Goal: Task Accomplishment & Management: Use online tool/utility

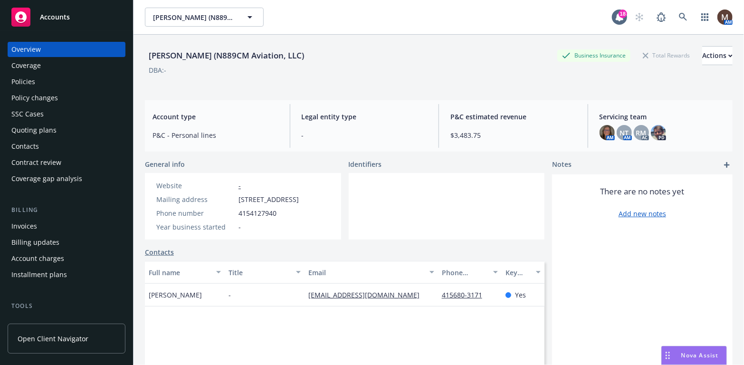
click at [27, 81] on div "Policies" at bounding box center [23, 81] width 24 height 15
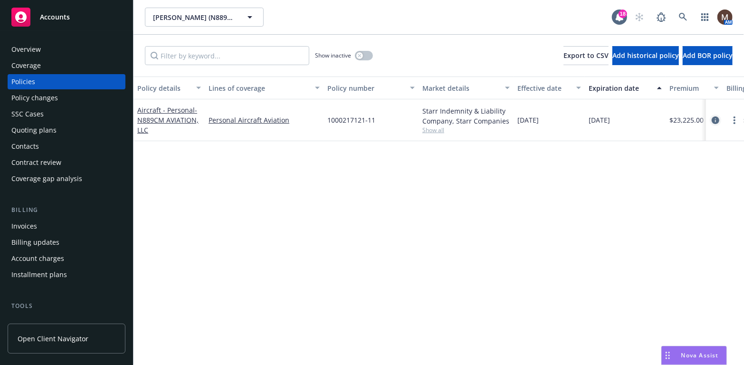
click at [714, 118] on icon "circleInformation" at bounding box center [716, 120] width 8 height 8
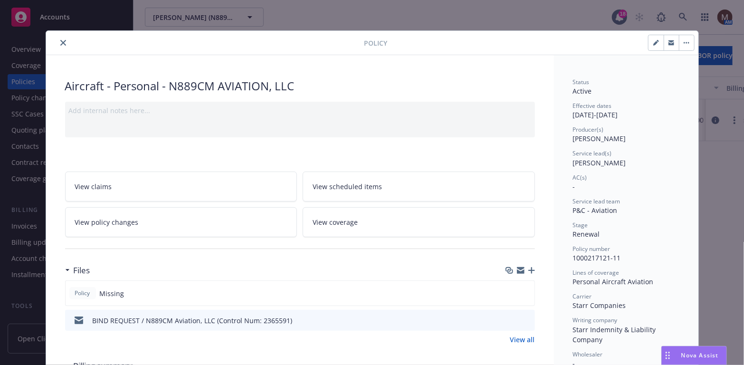
click at [60, 40] on icon "close" at bounding box center [63, 43] width 6 height 6
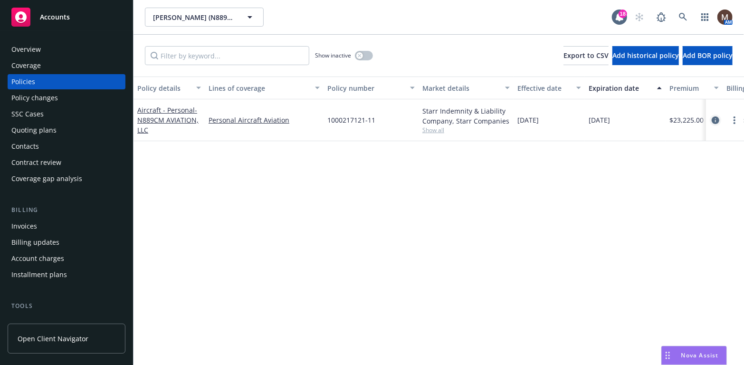
click at [716, 118] on icon "circleInformation" at bounding box center [716, 120] width 8 height 8
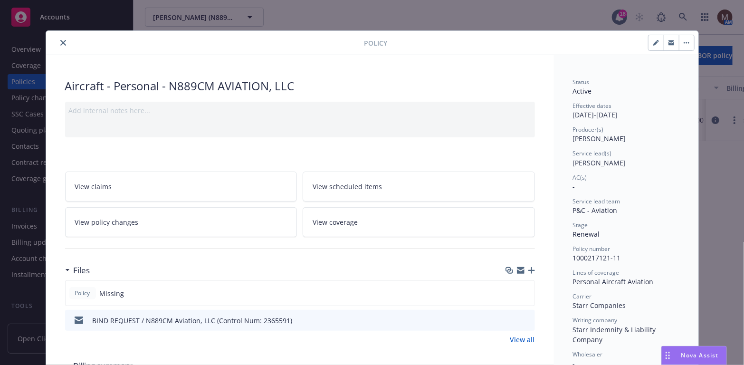
scroll to position [28, 0]
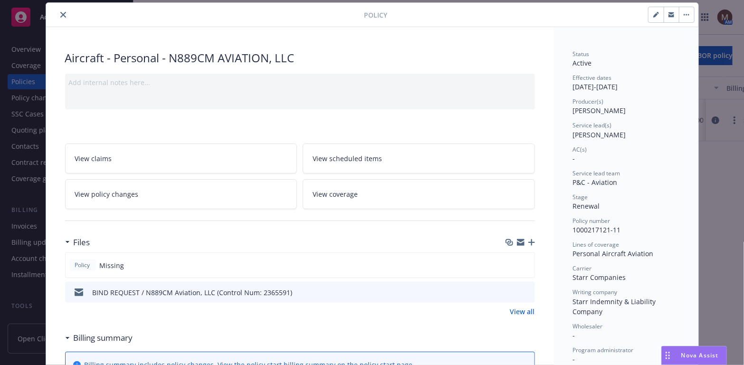
click at [528, 239] on icon "button" at bounding box center [531, 242] width 7 height 7
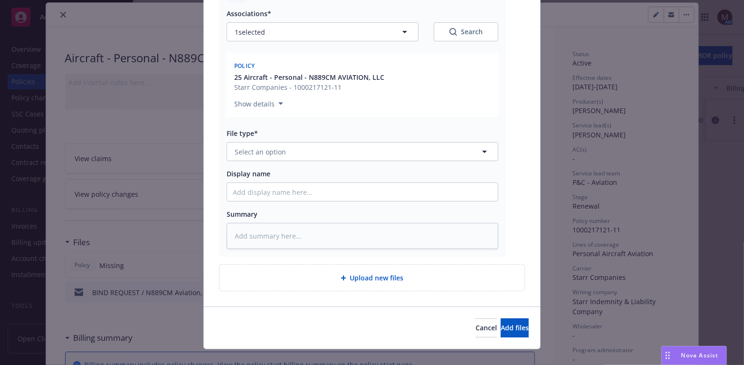
scroll to position [142, 0]
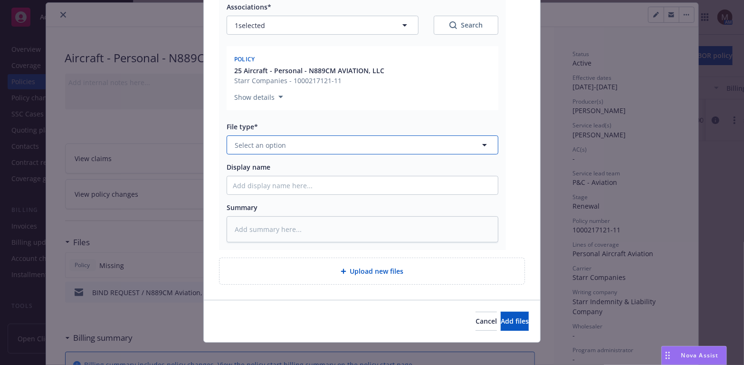
click at [481, 143] on icon "button" at bounding box center [484, 144] width 11 height 11
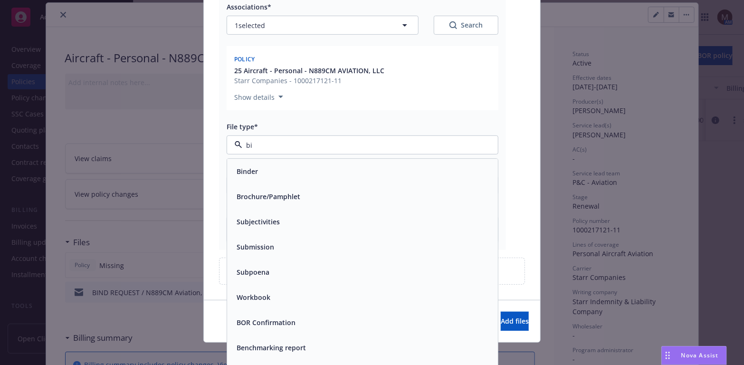
type input "bin"
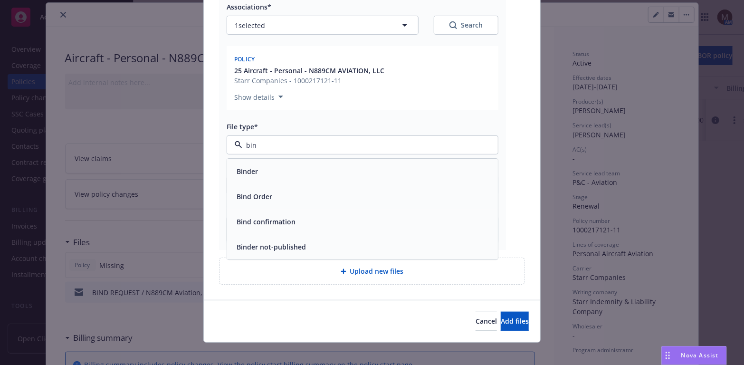
click at [270, 170] on div "Binder" at bounding box center [362, 172] width 259 height 14
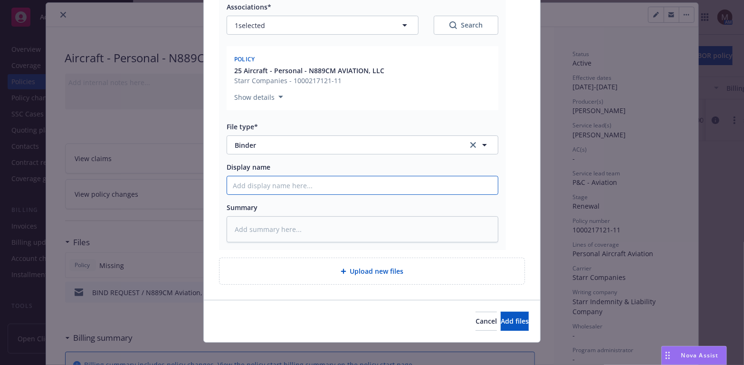
click at [246, 183] on input "Display name" at bounding box center [362, 185] width 271 height 18
type textarea "x"
type input "2"
type textarea "x"
type input "24"
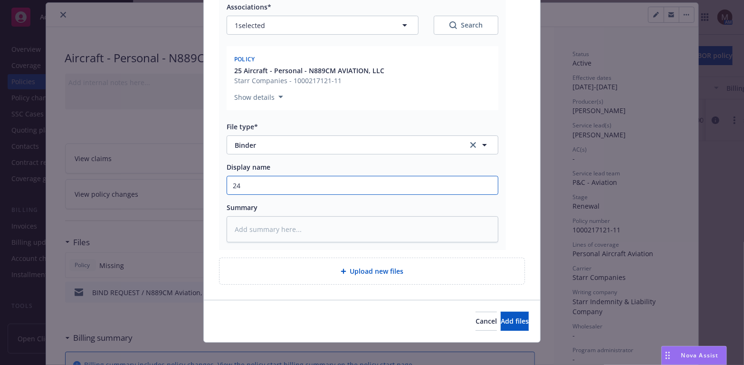
type textarea "x"
type input "24"
type textarea "x"
type input "24 b"
type textarea "x"
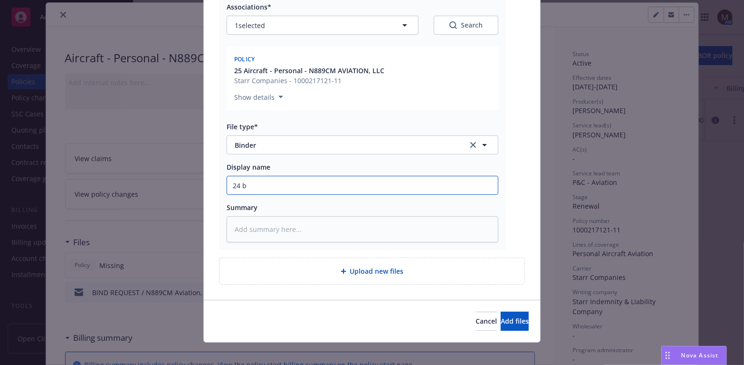
type input "24 bP"
type textarea "x"
type input "24 b"
type textarea "x"
type input "24"
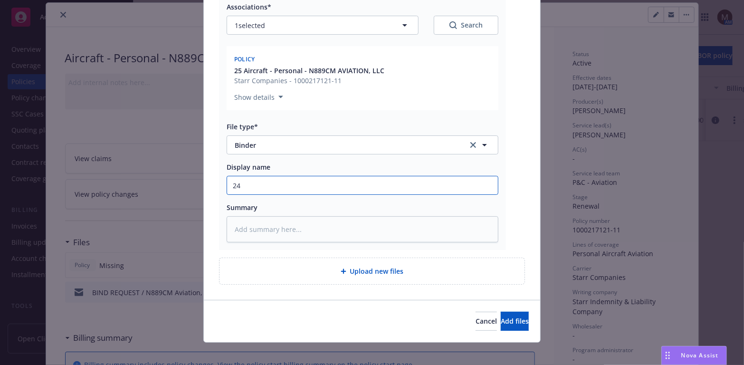
type textarea "x"
type input "24 B"
type textarea "x"
type input "24 BP"
type textarea "x"
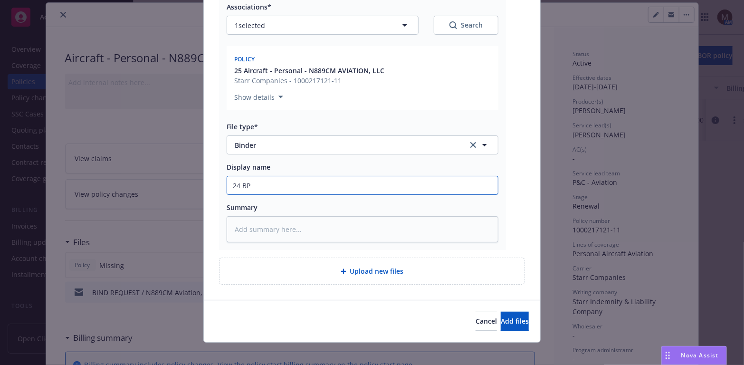
type input "24 BP"
type textarea "x"
type input "24 BP -"
type textarea "x"
type input "24 BP -"
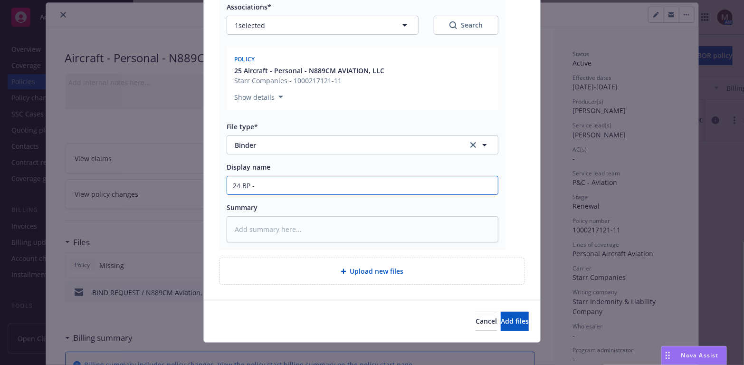
type textarea "x"
type input "24 BP - S"
type textarea "x"
type input "24 BP - St"
type textarea "x"
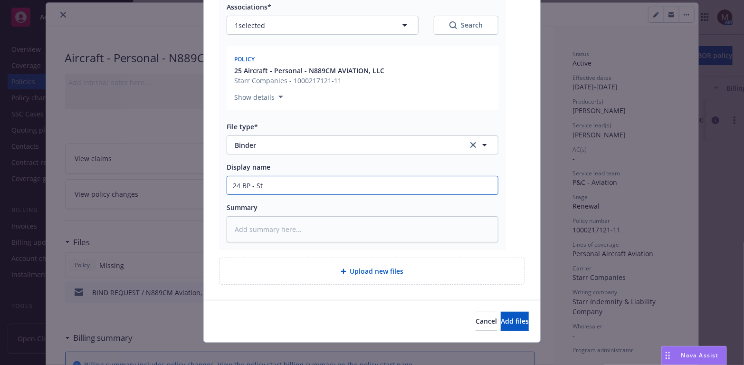
type input "24 BP - Sta"
type textarea "x"
type input "24 BP - Star"
type textarea "x"
type input "24 BP - [PERSON_NAME]"
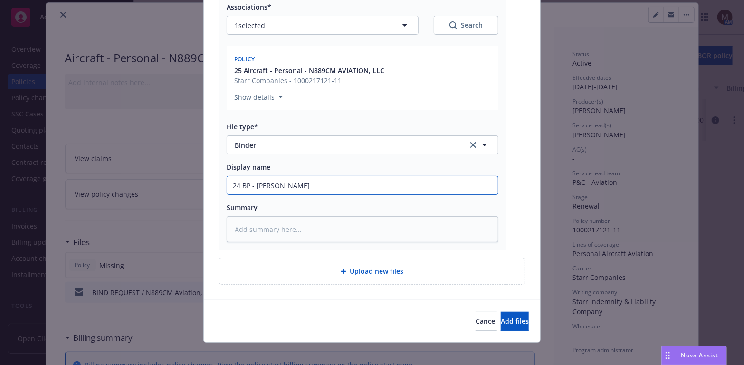
type textarea "x"
type input "24 BP - [PERSON_NAME]"
type textarea "x"
type input "24 BP - [PERSON_NAME]"
type textarea "x"
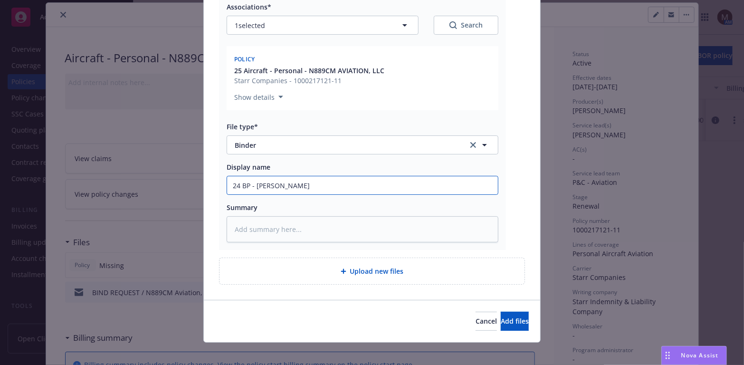
type input "24 BP - Starr Bi"
type textarea "x"
type input "24 BP - [PERSON_NAME]"
type textarea "x"
type input "24 BP - Starr Bind"
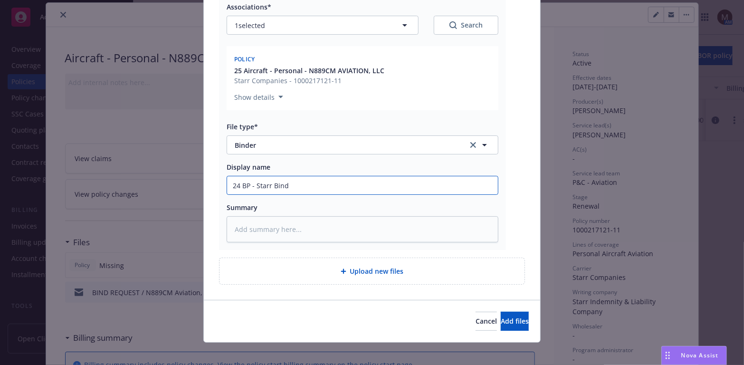
type textarea "x"
type input "24 BP - [PERSON_NAME]"
type textarea "x"
type input "24 BP - [PERSON_NAME]"
type textarea "x"
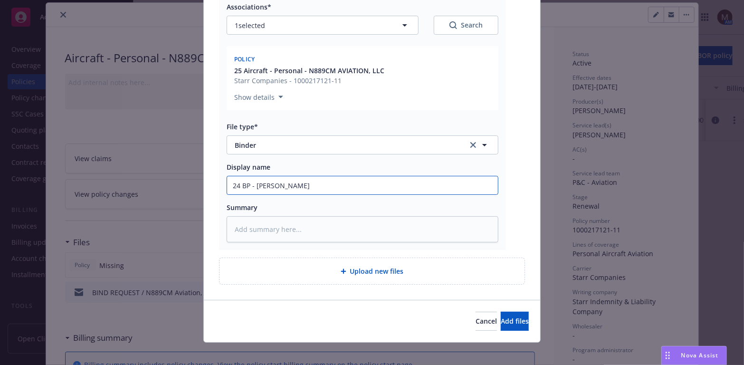
type input "24 BP - [PERSON_NAME],"
type textarea "x"
type input "24 BP - [PERSON_NAME],"
type textarea "x"
type input "24 BP - [PERSON_NAME], e"
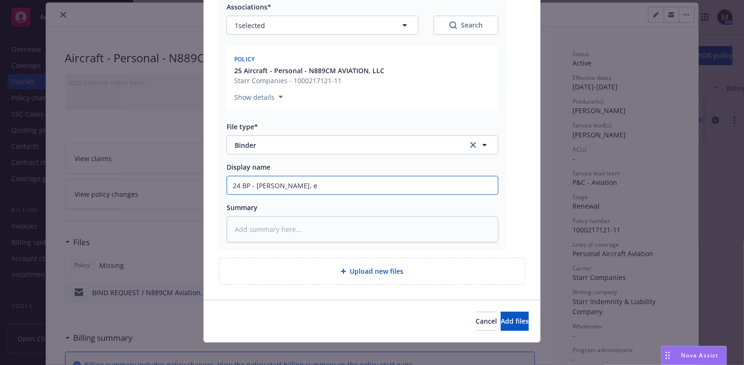
type textarea "x"
type input "24 BP - [PERSON_NAME] [PERSON_NAME]"
type textarea "x"
type input "24 BP - [PERSON_NAME], eff"
type textarea "x"
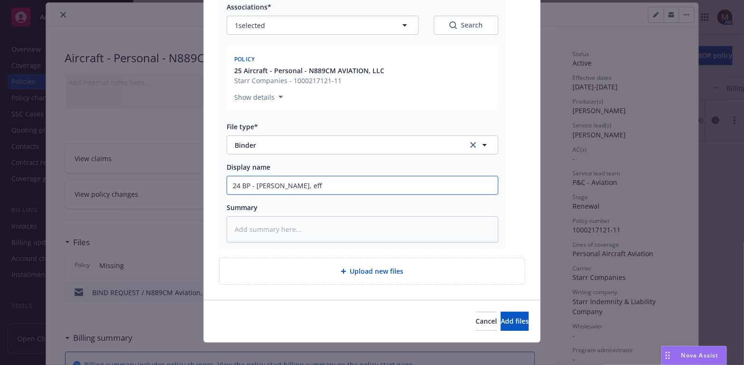
type input "24 BP - [PERSON_NAME], eff"
type textarea "x"
type input "24 BP - [PERSON_NAME], eff 0"
type textarea "x"
type input "24 BP - [PERSON_NAME], eff 08"
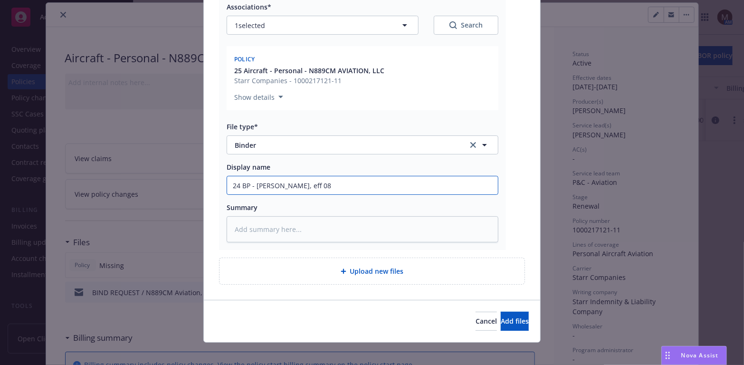
type textarea "x"
type input "24 BP - [PERSON_NAME], eff 08."
type textarea "x"
type input "24 BP - [PERSON_NAME], eff 08.2"
type textarea "x"
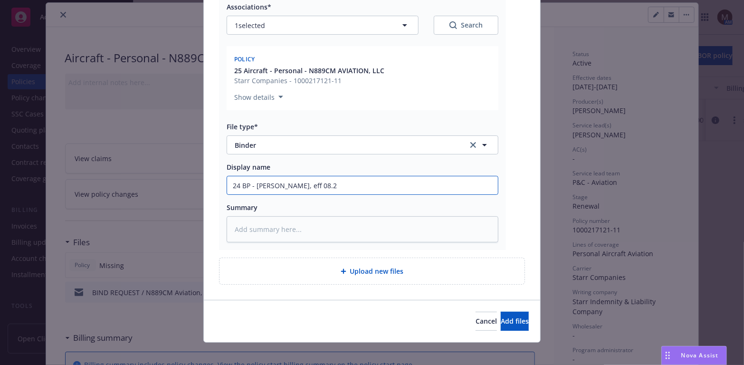
type input "24 BP - [PERSON_NAME], eff 08.21"
type textarea "x"
type input "24 BP - [PERSON_NAME], eff 08.21."
type textarea "x"
type input "24 BP - [PERSON_NAME], eff 08.21.2"
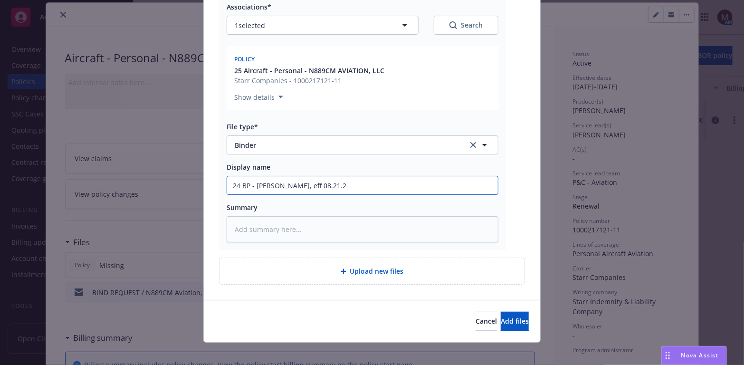
type textarea "x"
type input "24 BP - [PERSON_NAME], eff [DATE]"
type textarea "x"
type input "24 BP - [PERSON_NAME], eff 08.21.202"
type textarea "x"
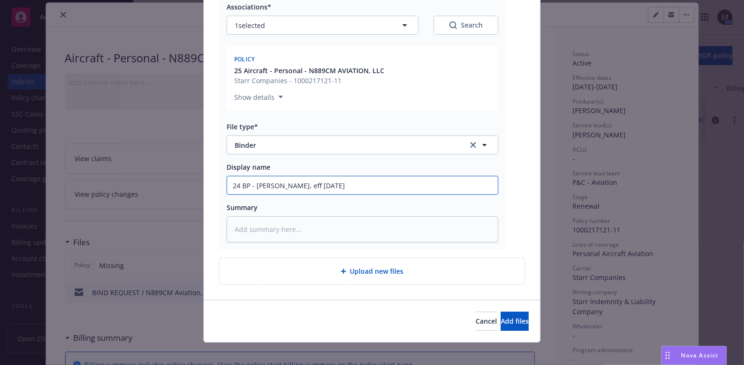
drag, startPoint x: 348, startPoint y: 185, endPoint x: 207, endPoint y: 181, distance: 140.6
click at [219, 185] on div "pdf 2365591_2449603_BinderL.pdf Associations* 1 selected Search Policy 25 Aircr…" at bounding box center [362, 109] width 287 height 281
type input "24 BP - [PERSON_NAME], eff [DATE]"
click at [237, 232] on textarea at bounding box center [363, 229] width 272 height 26
paste textarea "24 BP - [PERSON_NAME], eff [DATE]"
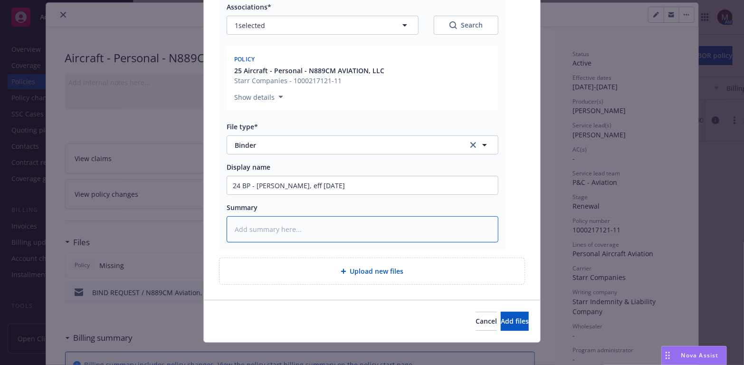
type textarea "x"
type textarea "24 BP - [PERSON_NAME], eff [DATE]"
type textarea "x"
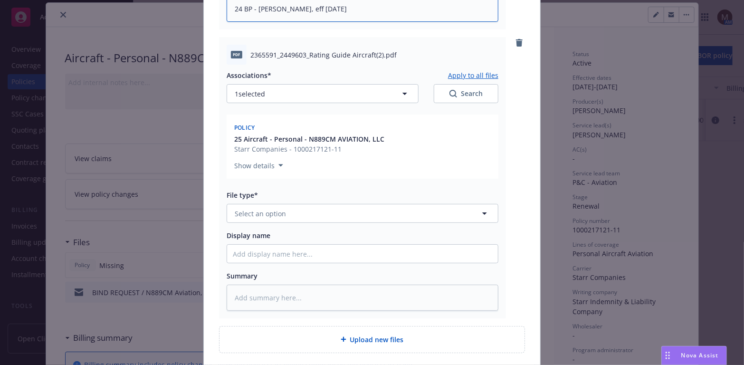
scroll to position [380, 0]
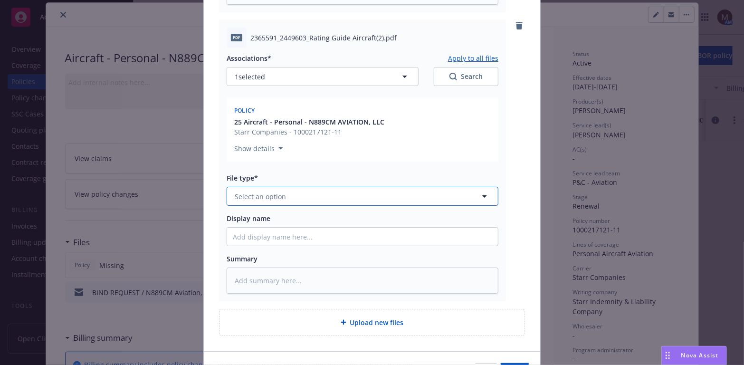
click at [480, 193] on icon "button" at bounding box center [484, 195] width 11 height 11
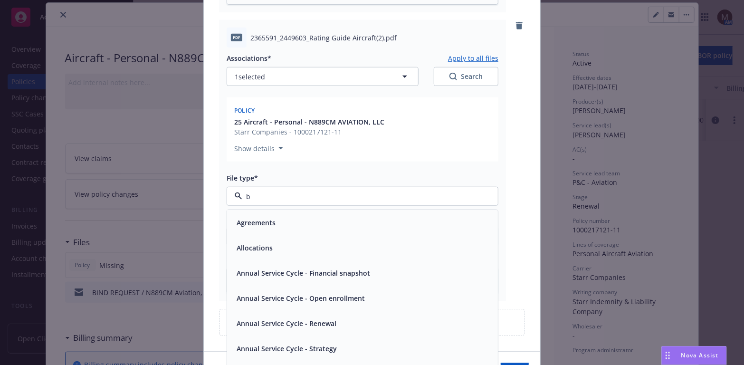
type input "bi"
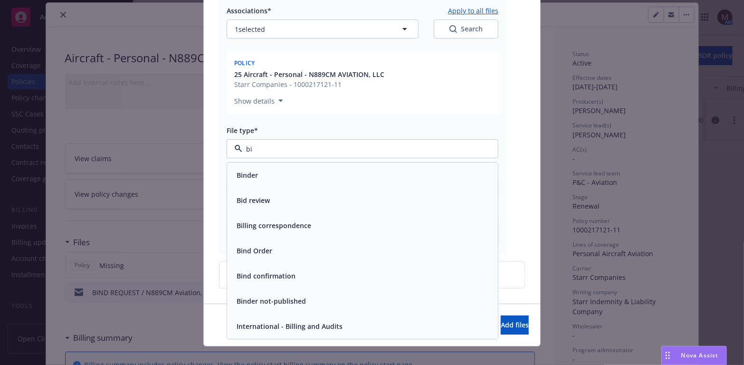
click at [259, 275] on span "Bind confirmation" at bounding box center [266, 276] width 59 height 10
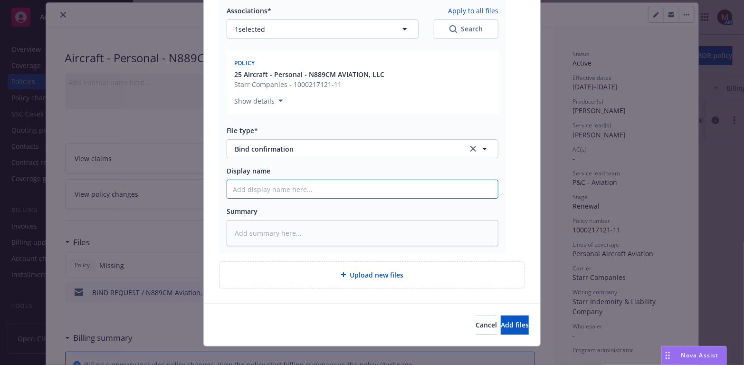
type textarea "x"
type input "2"
type textarea "x"
type input "25"
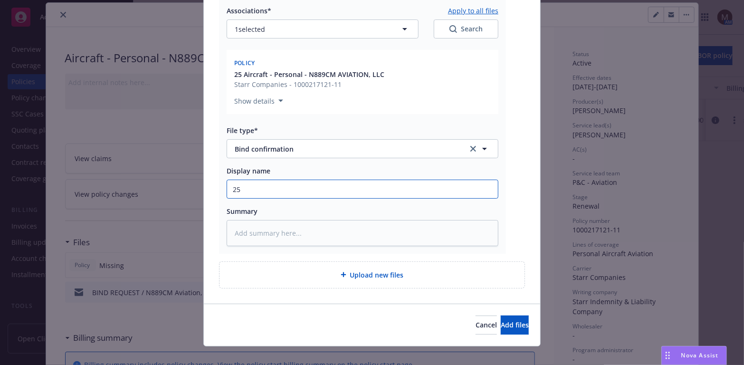
type textarea "x"
type input "25"
type textarea "x"
type input "25 B"
type textarea "x"
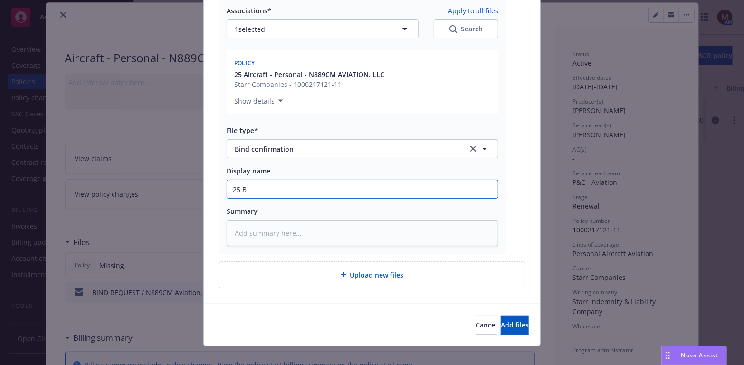
type input "25 BP"
type textarea "x"
type input "25 BP"
type textarea "x"
type input "25 BP -"
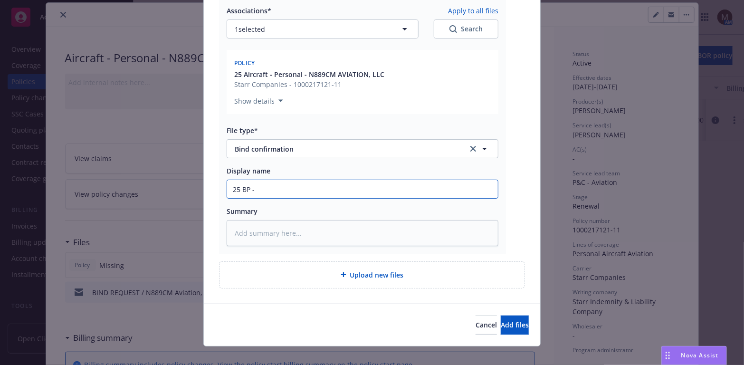
type textarea "x"
type input "25 BP -"
type textarea "x"
type input "25 BP - S"
type textarea "x"
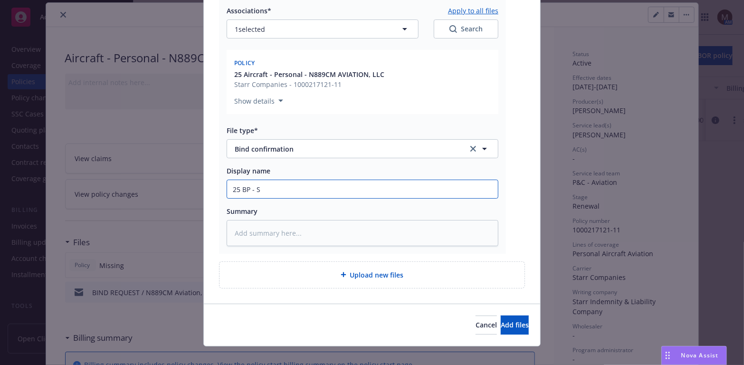
type input "25 BP - St"
type textarea "x"
type input "25 BP - Sta"
type textarea "x"
type input "25 BP - Star"
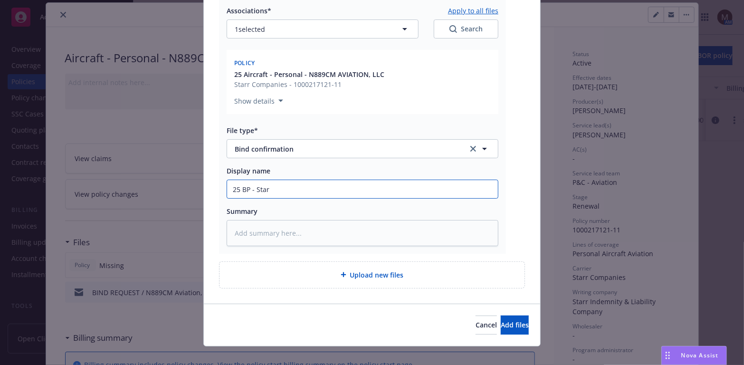
type textarea "x"
type input "25 BP - [PERSON_NAME]"
type textarea "x"
type input "25 BP - [PERSON_NAME]"
type textarea "x"
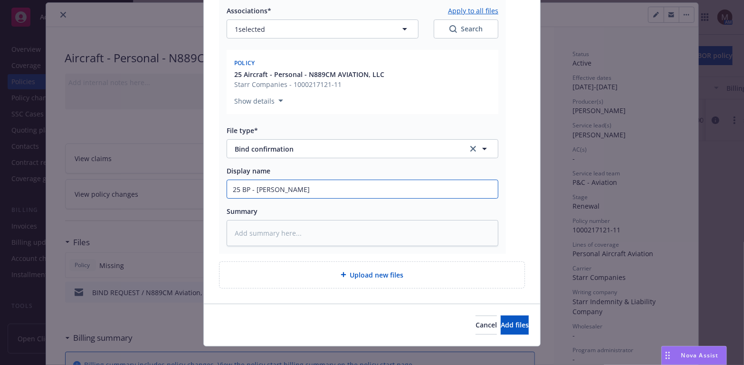
type input "25 BP - [PERSON_NAME]"
type textarea "x"
type input "25 BP - [PERSON_NAME]"
type textarea "x"
type input "25 BP - Starr Rat"
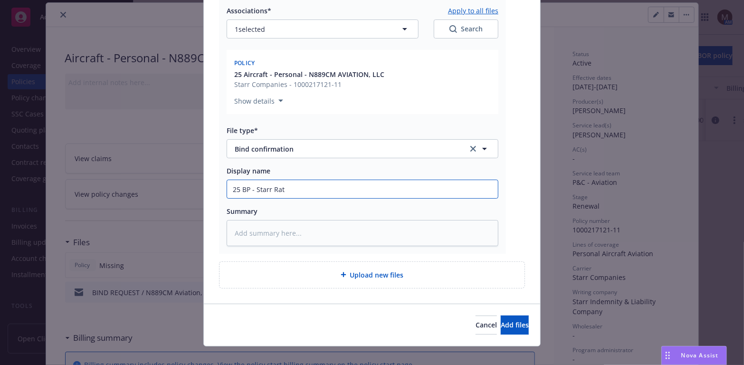
type textarea "x"
type input "25 BP - [PERSON_NAME]"
type textarea "x"
type input "25 BP - Starr Ratin"
type textarea "x"
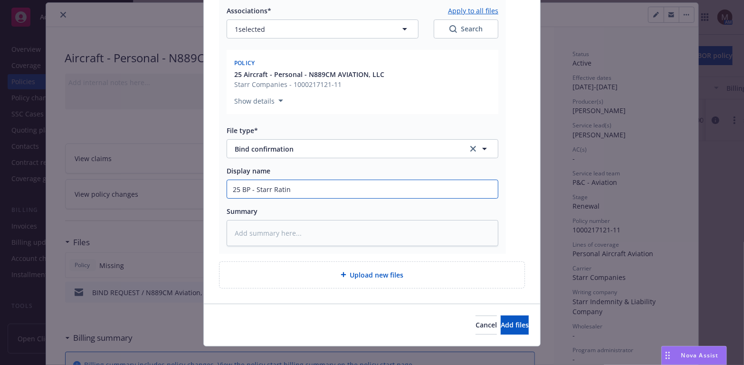
type input "25 BP - Starr Rating"
type textarea "x"
type input "25 BP - Starr Rating"
type textarea "x"
type input "25 BP - Starr Rating G"
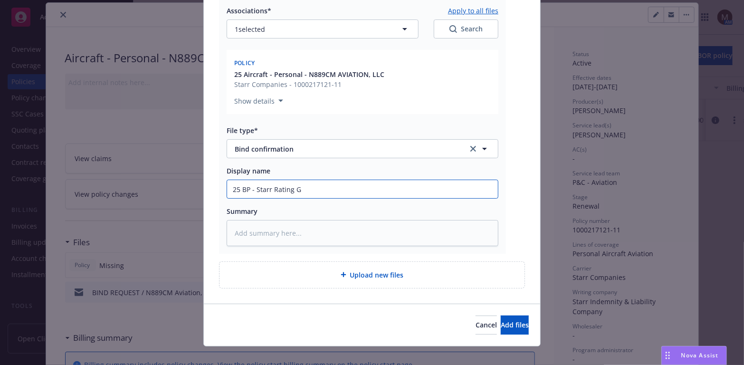
type textarea "x"
type input "25 BP - Starr Rating Gu"
type textarea "x"
type input "25 BP - Starr Rating Gui"
type textarea "x"
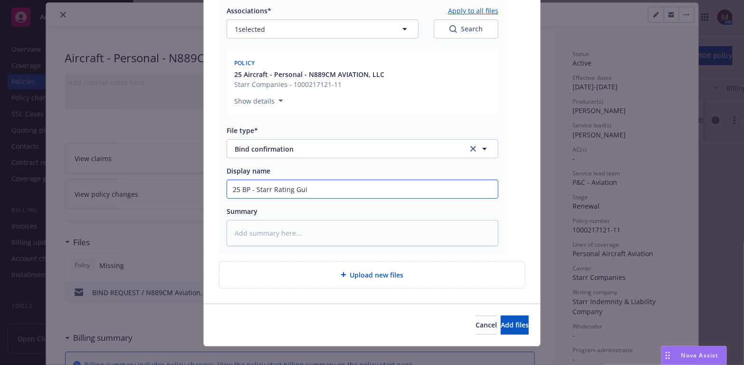
type input "25 BP - Starr Rating Guid"
type textarea "x"
type input "25 BP - Starr Rating Guide"
type textarea "x"
type input "25 BP - Starr Rating Guide,"
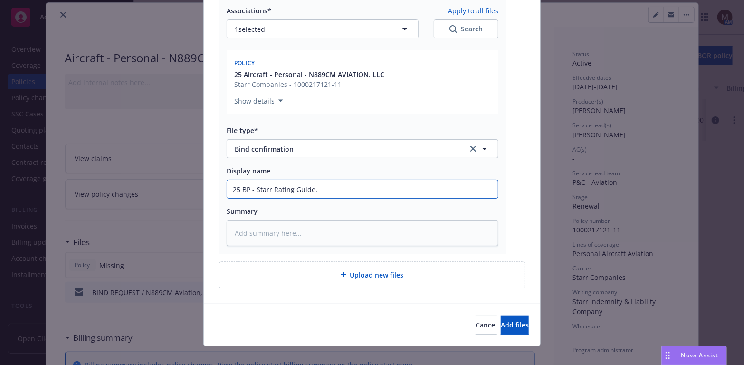
type textarea "x"
type input "25 BP - Starr Rating Guide,"
type textarea "x"
type input "25 BP - Starr Rating Guide, e"
type textarea "x"
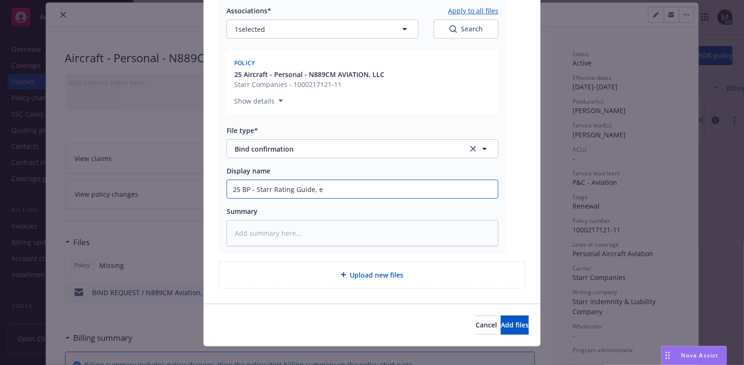
type input "25 BP - Starr Rating Guide, ef"
type textarea "x"
type input "25 BP - Starr Rating Guide, eff"
type textarea "x"
type input "25 BP - Starr Rating Guide, eff"
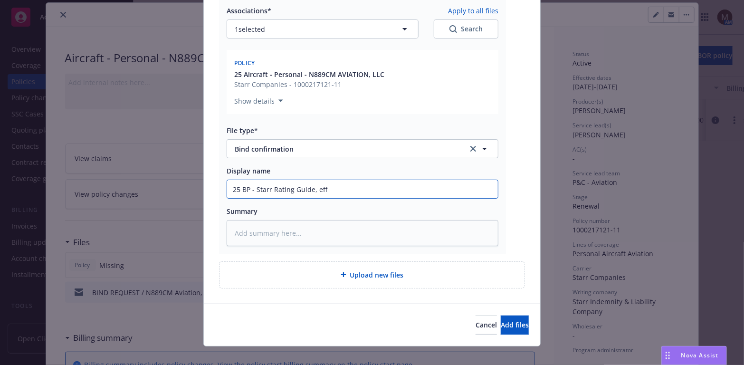
type textarea "x"
type input "25 BP - Starr Rating Guide, eff 0"
type textarea "x"
type input "25 BP - Starr Rating Guide, eff 08"
type textarea "x"
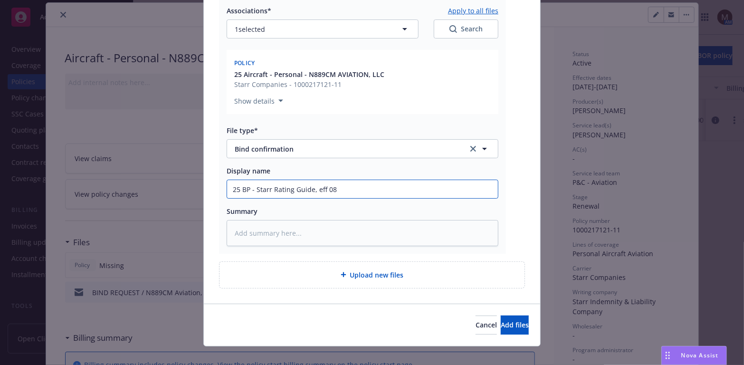
type input "25 BP - Starr Rating Guide, eff 08."
type textarea "x"
type input "25 BP - Starr Rating Guide, eff 08.2"
type textarea "x"
type input "25 BP - Starr Rating Guide, eff 08.21"
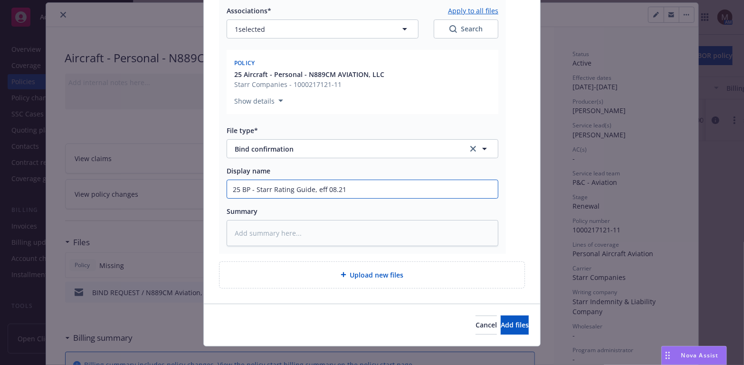
type textarea "x"
type input "25 BP - Starr Rating Guide, eff 08.21."
type textarea "x"
type input "25 BP - Starr Rating Guide, eff 08.21.2"
type textarea "x"
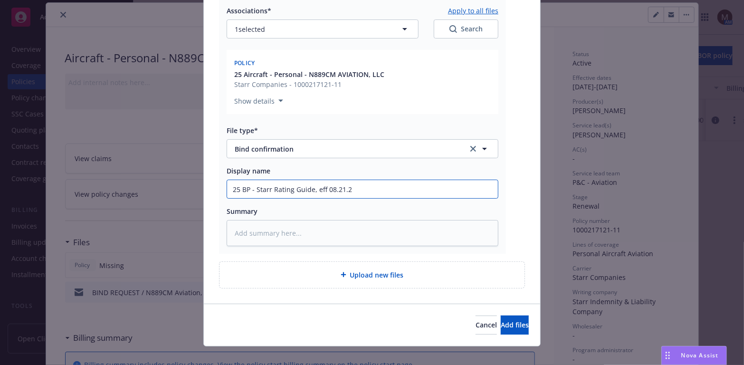
type input "25 BP - Starr Rating Guide, eff [DATE]"
type textarea "x"
type input "25 BP - Starr Rating Guide, eff 08.21.202"
type textarea "x"
drag, startPoint x: 366, startPoint y: 191, endPoint x: 190, endPoint y: 190, distance: 176.2
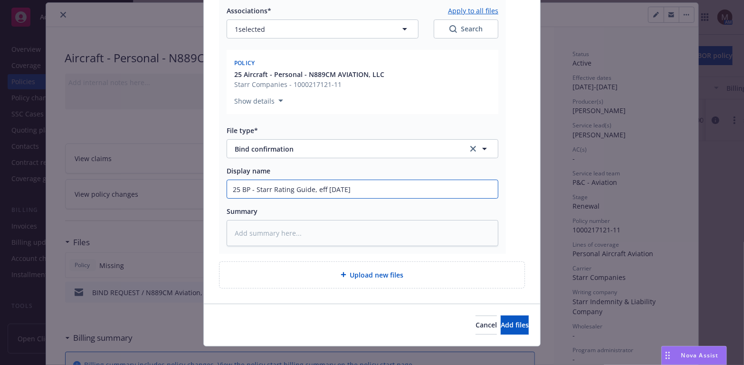
click at [190, 190] on div "Add files The uploaded files will be associated with 25 Aircraft - Personal - N…" at bounding box center [372, 182] width 744 height 365
type input "25 BP - Starr Rating Guide, eff [DATE]"
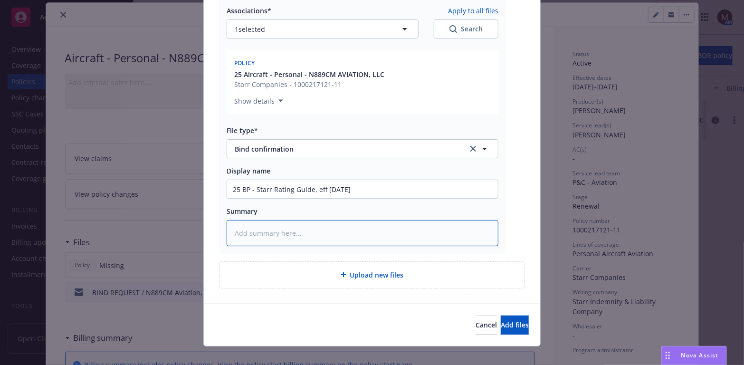
click at [262, 225] on textarea at bounding box center [363, 233] width 272 height 26
paste textarea "25 BP - Starr Rating Guide, eff [DATE]"
type textarea "x"
type textarea "25 BP - Starr Rating Guide, eff [DATE]"
type textarea "x"
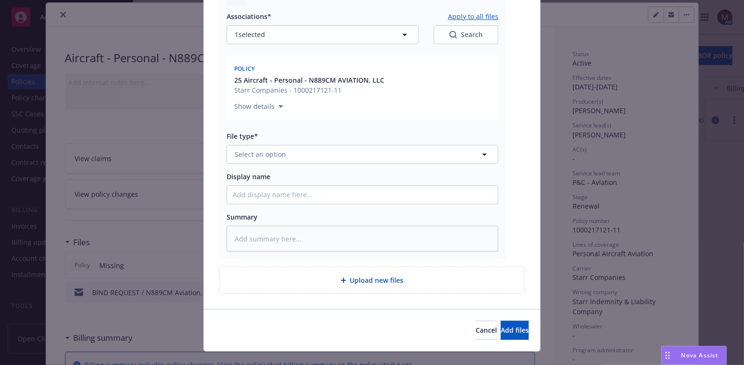
scroll to position [712, 0]
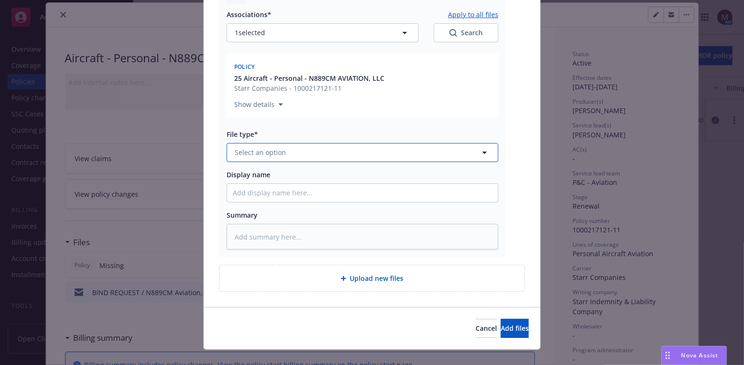
click at [479, 149] on icon "button" at bounding box center [484, 152] width 11 height 11
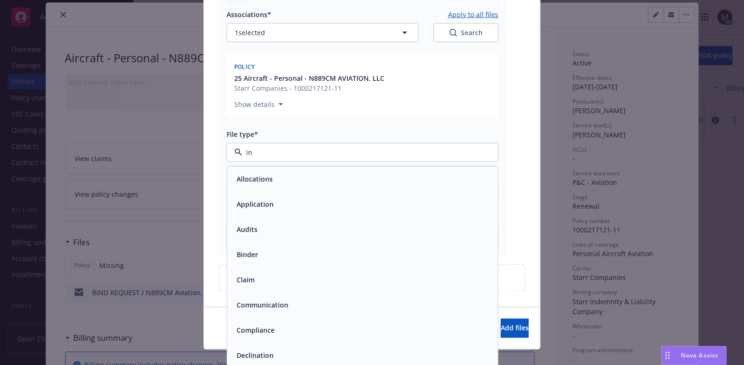
type input "inv"
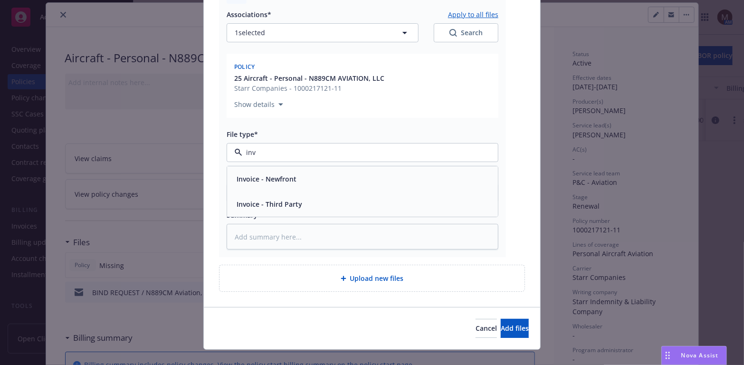
click at [344, 208] on div "Invoice - Third Party" at bounding box center [362, 204] width 259 height 14
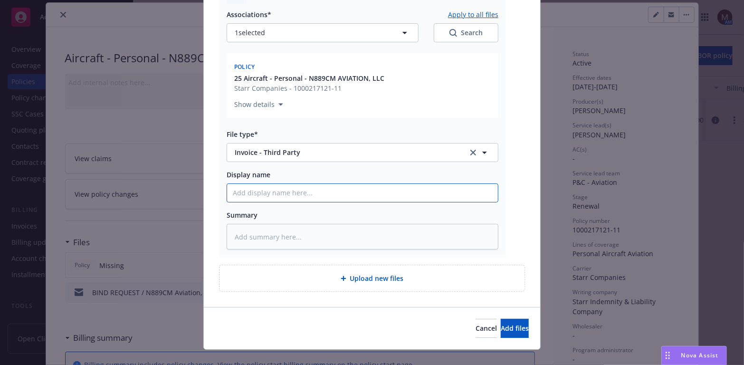
type textarea "x"
type input "25"
type textarea "x"
type input "25"
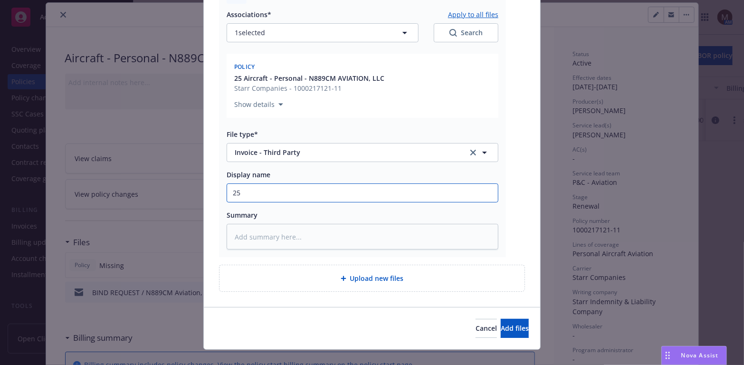
type textarea "x"
type input "25 B"
type textarea "x"
type input "25 BP"
type textarea "x"
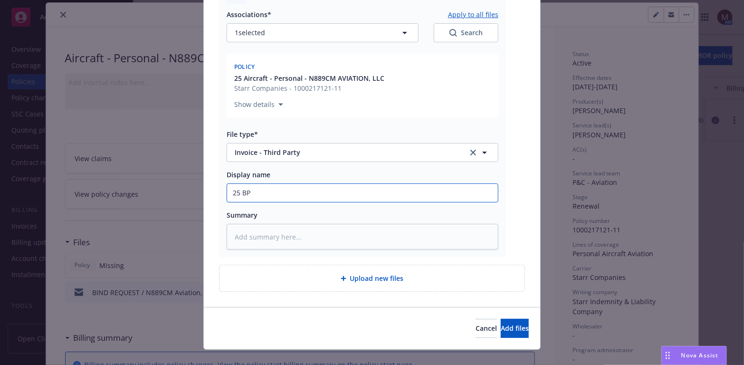
type input "25 BP"
type textarea "x"
type input "25 BP -"
type textarea "x"
type input "25 BP - C"
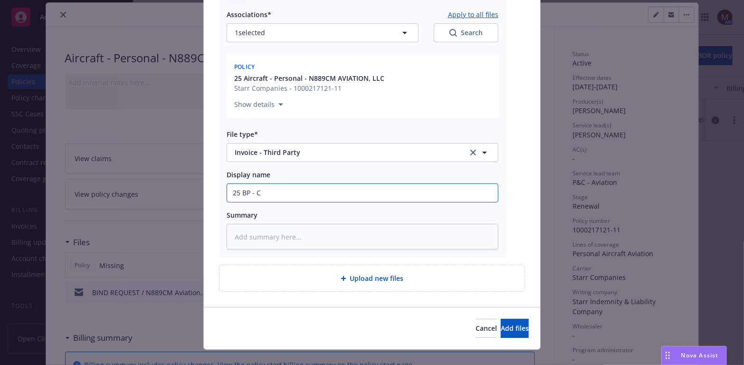
type textarea "x"
type input "25 BP - CA"
type textarea "x"
type input "25 BP - CAR"
type textarea "x"
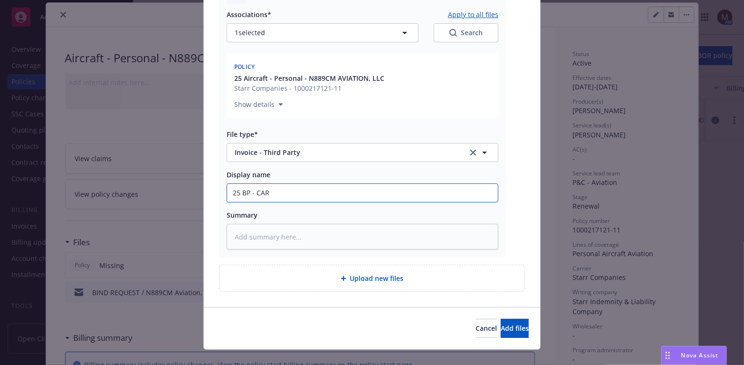
type input "25 BP - [PERSON_NAME]"
type textarea "x"
type input "25 [PERSON_NAME]"
type textarea "x"
type input "25 BP - CARRIER"
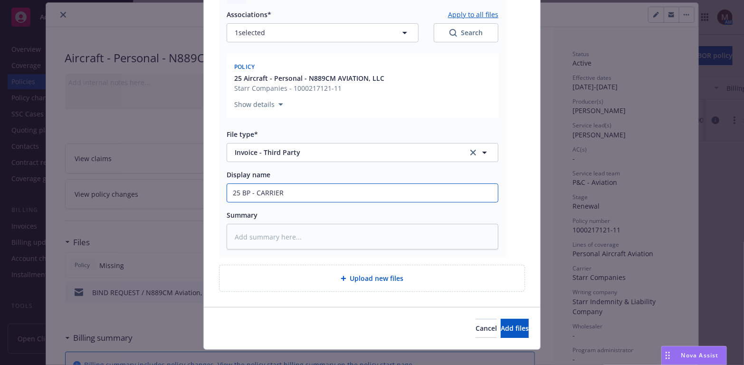
type textarea "x"
type input "25 BP - CARRIER"
type textarea "x"
drag, startPoint x: 342, startPoint y: 192, endPoint x: 205, endPoint y: 187, distance: 137.4
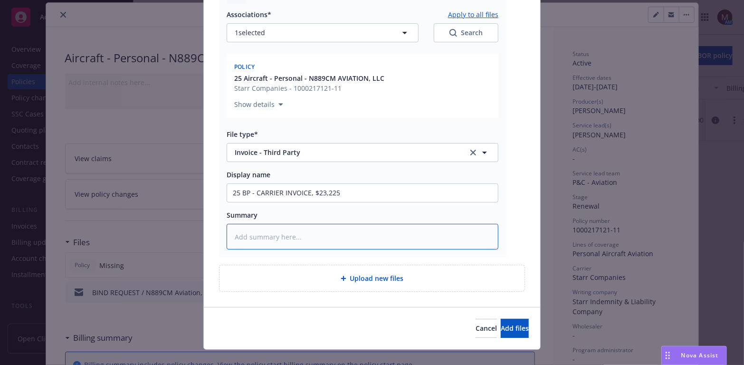
click at [253, 232] on textarea at bounding box center [363, 237] width 272 height 26
paste textarea "25 BP - CARRIER INVOICE, $23,225"
click at [501, 327] on span "Add files" at bounding box center [515, 327] width 28 height 9
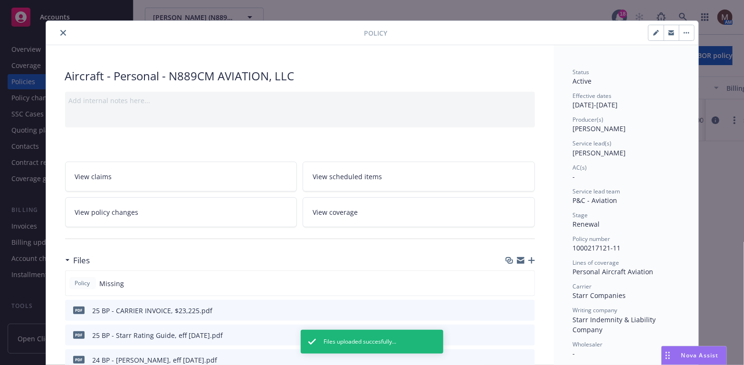
scroll to position [0, 0]
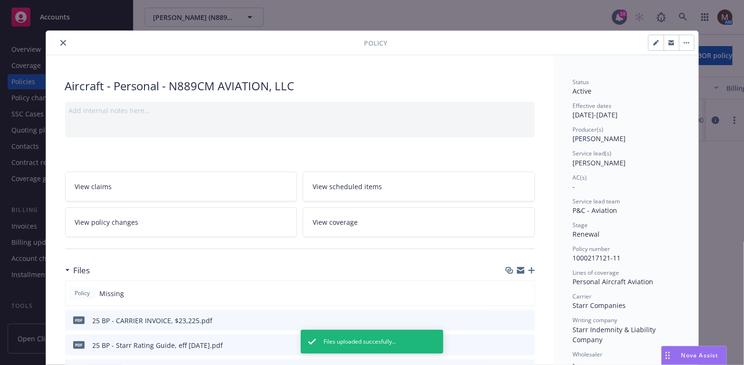
click at [60, 44] on icon "close" at bounding box center [63, 43] width 6 height 6
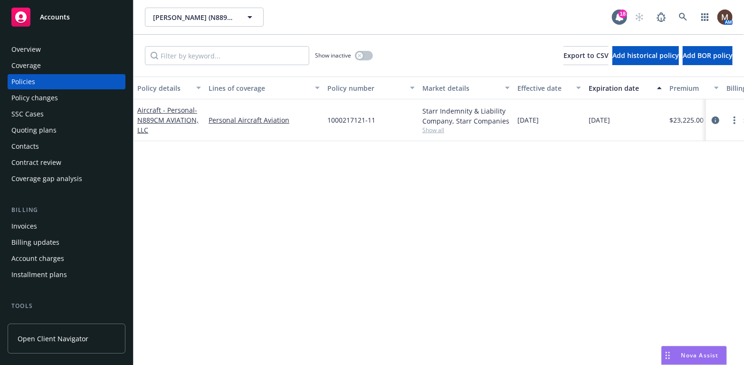
click at [313, 228] on div "Policy details Lines of coverage Policy number Market details Effective date Ex…" at bounding box center [438, 220] width 610 height 288
drag, startPoint x: 28, startPoint y: 224, endPoint x: 95, endPoint y: 224, distance: 66.5
click at [28, 224] on div "Invoices" at bounding box center [24, 225] width 26 height 15
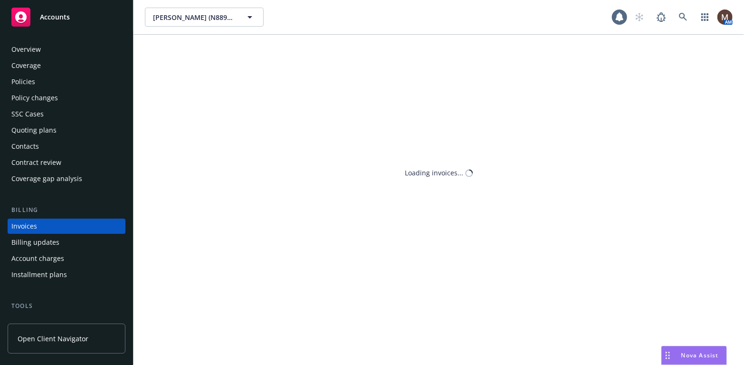
scroll to position [28, 0]
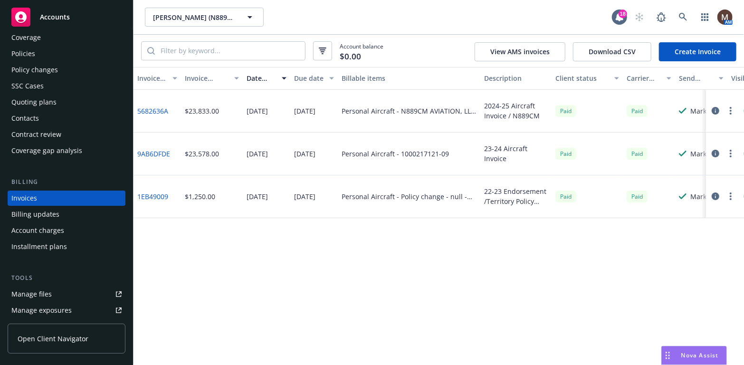
click at [678, 50] on link "Create Invoice" at bounding box center [697, 51] width 77 height 19
